Goal: Task Accomplishment & Management: Manage account settings

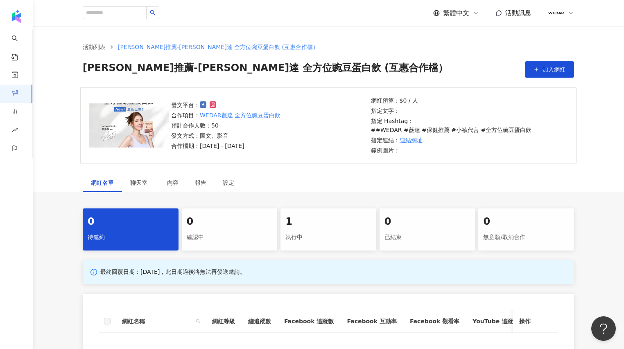
click at [343, 233] on div "執行中" at bounding box center [328, 238] width 86 height 14
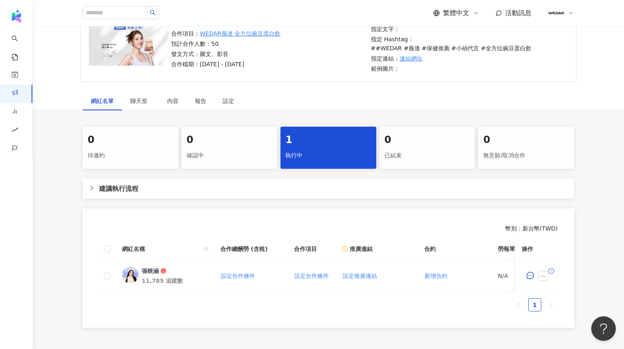
scroll to position [153, 0]
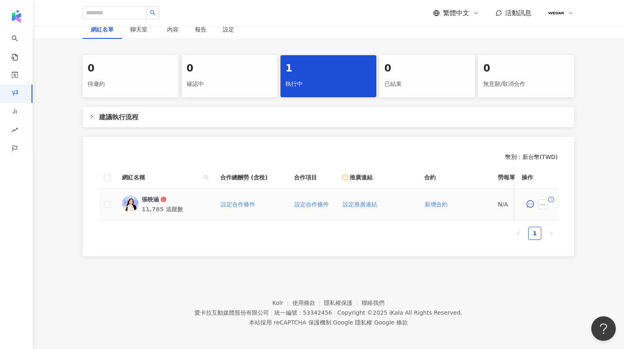
click at [145, 196] on div "張映涵" at bounding box center [150, 200] width 17 height 8
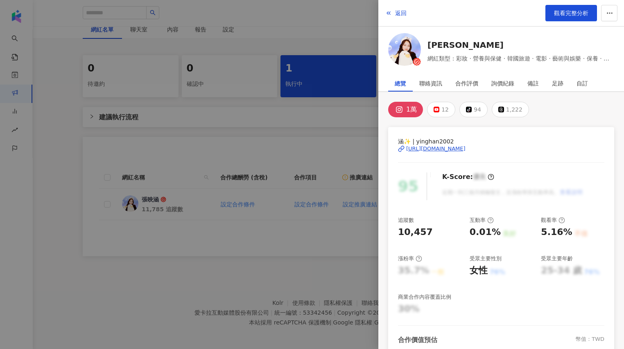
click at [465, 147] on div "[URL][DOMAIN_NAME]" at bounding box center [435, 148] width 59 height 7
click at [294, 142] on div at bounding box center [312, 174] width 624 height 349
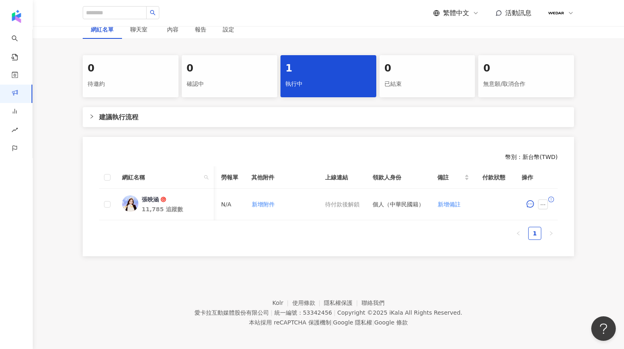
scroll to position [0, 319]
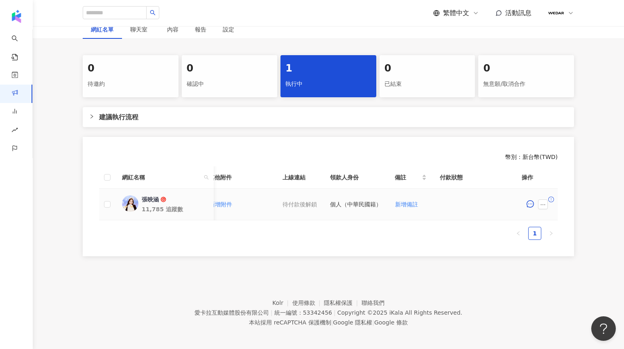
click at [548, 197] on icon "exclamation-circle" at bounding box center [551, 200] width 6 height 6
click at [549, 197] on icon "exclamation-circle" at bounding box center [551, 200] width 6 height 6
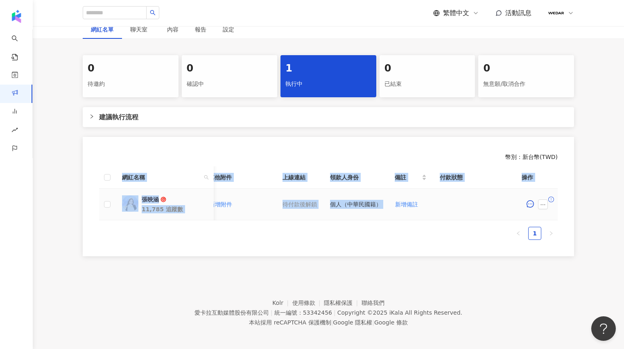
click at [550, 197] on icon "exclamation-circle" at bounding box center [551, 200] width 6 height 6
click at [541, 202] on icon "ellipsis" at bounding box center [543, 205] width 6 height 6
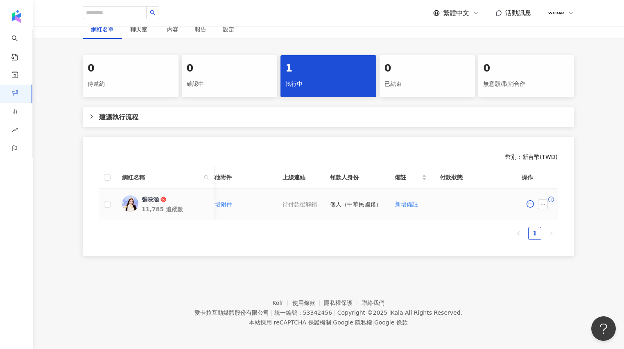
click at [151, 196] on div "張映涵" at bounding box center [150, 200] width 17 height 8
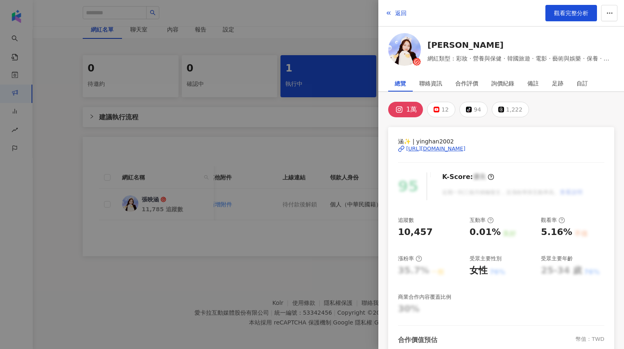
click at [437, 145] on div "[URL][DOMAIN_NAME]" at bounding box center [435, 148] width 59 height 7
click at [352, 95] on div at bounding box center [312, 174] width 624 height 349
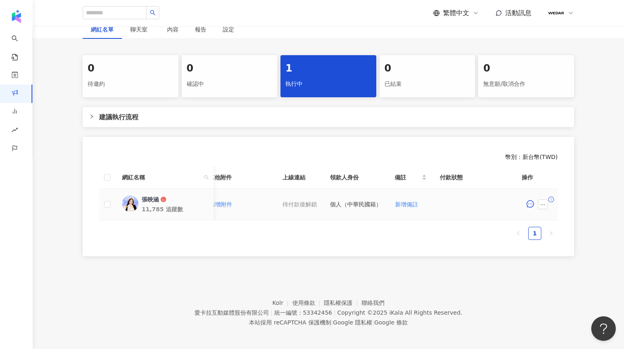
click at [550, 197] on icon "exclamation-circle" at bounding box center [551, 200] width 6 height 6
click at [540, 202] on icon "ellipsis" at bounding box center [543, 205] width 6 height 6
click at [553, 182] on div "取消合作" at bounding box center [565, 179] width 42 height 9
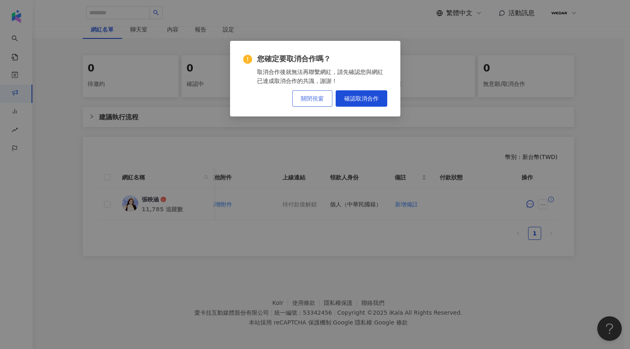
click at [322, 100] on span "關閉視窗" at bounding box center [312, 98] width 23 height 7
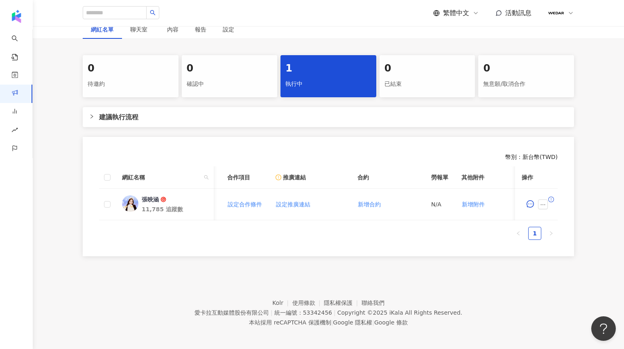
scroll to position [0, 0]
click at [552, 197] on icon "exclamation-circle" at bounding box center [551, 200] width 6 height 6
click at [531, 63] on div "0" at bounding box center [526, 69] width 86 height 14
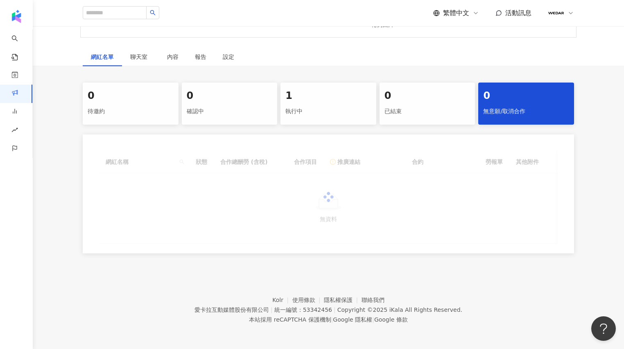
scroll to position [123, 0]
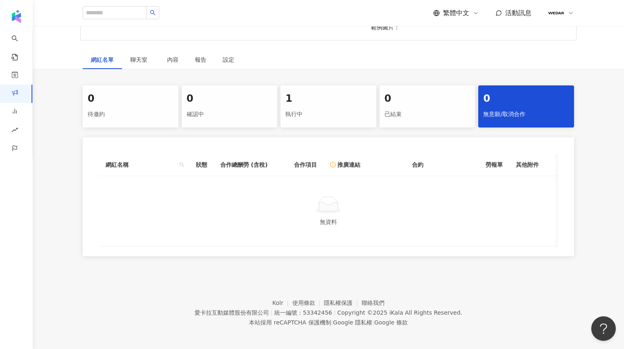
click at [312, 92] on div "1" at bounding box center [328, 99] width 86 height 14
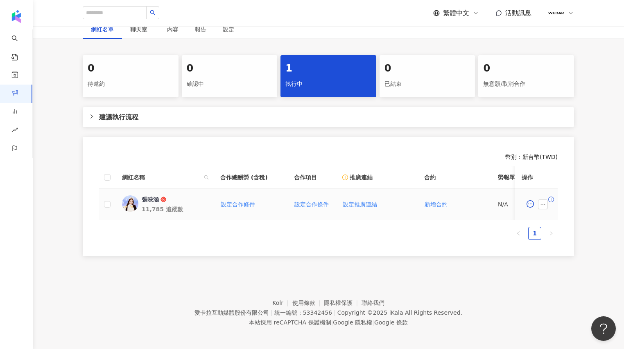
click at [551, 197] on icon "exclamation-circle" at bounding box center [551, 200] width 6 height 6
click at [550, 197] on icon "exclamation-circle" at bounding box center [551, 200] width 6 height 6
click at [546, 200] on button "button" at bounding box center [543, 205] width 10 height 10
click at [556, 176] on div "取消合作" at bounding box center [565, 179] width 42 height 9
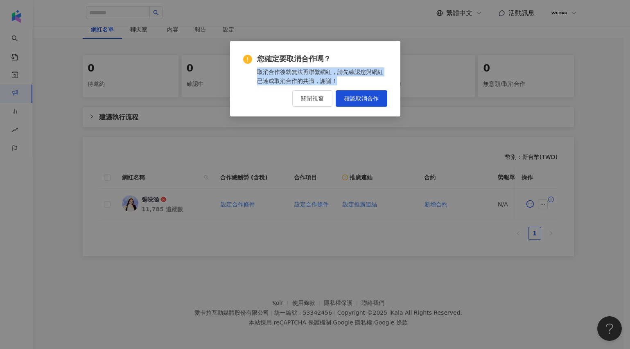
drag, startPoint x: 258, startPoint y: 72, endPoint x: 351, endPoint y: 79, distance: 92.7
click at [351, 79] on div "取消合作後就無法再聯繫網紅，請先確認您與網紅已達成取消合作的共識，謝謝！" at bounding box center [322, 77] width 130 height 18
click at [343, 96] on button "確認取消合作" at bounding box center [362, 98] width 52 height 16
